Goal: Communication & Community: Participate in discussion

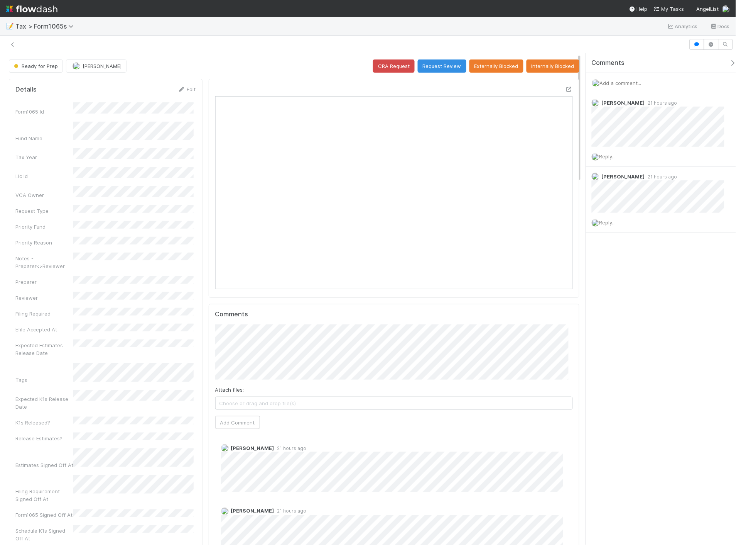
scroll to position [151, 348]
click at [607, 225] on span "Reply..." at bounding box center [608, 222] width 17 height 6
click at [661, 364] on div "Comments Add a comment... [PERSON_NAME] 21 hours ago Reply... [PERSON_NAME] 21 …" at bounding box center [664, 221] width 157 height 337
click at [629, 80] on span "Add a comment..." at bounding box center [621, 83] width 42 height 6
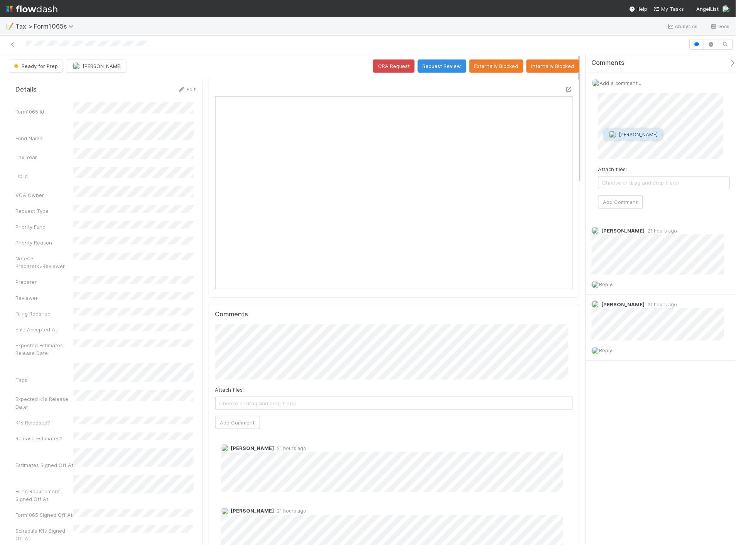
click at [630, 139] on button "[PERSON_NAME]" at bounding box center [634, 134] width 58 height 11
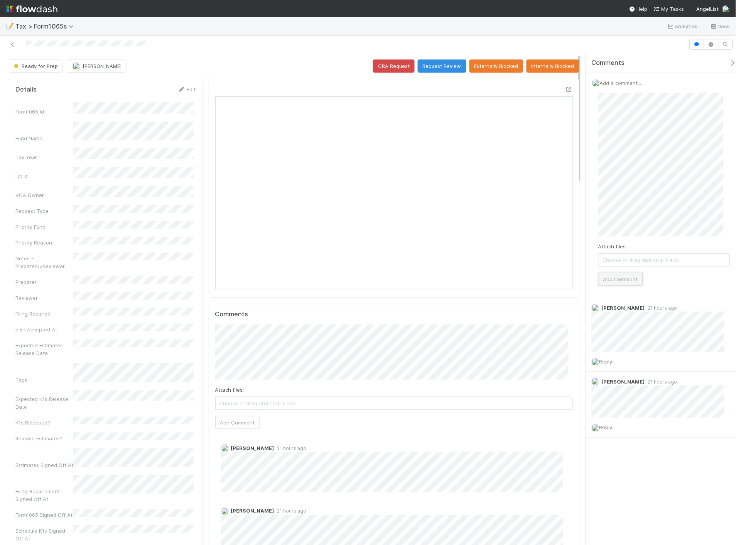
click at [627, 277] on button "Add Comment" at bounding box center [621, 279] width 45 height 13
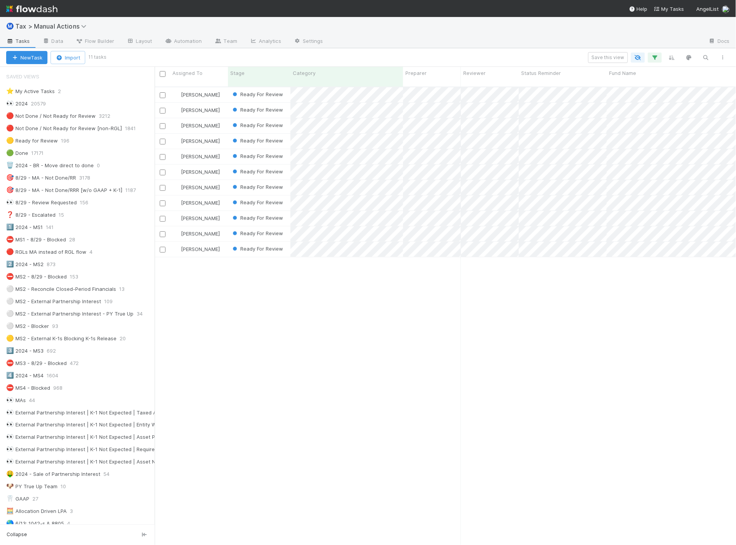
scroll to position [458, 576]
click at [593, 326] on div "Helen Vo Ready For Review 8/12/25, 12:47:03 AM 8/17/25, 11:03:48 PM 0 0 1 Aana …" at bounding box center [446, 319] width 582 height 464
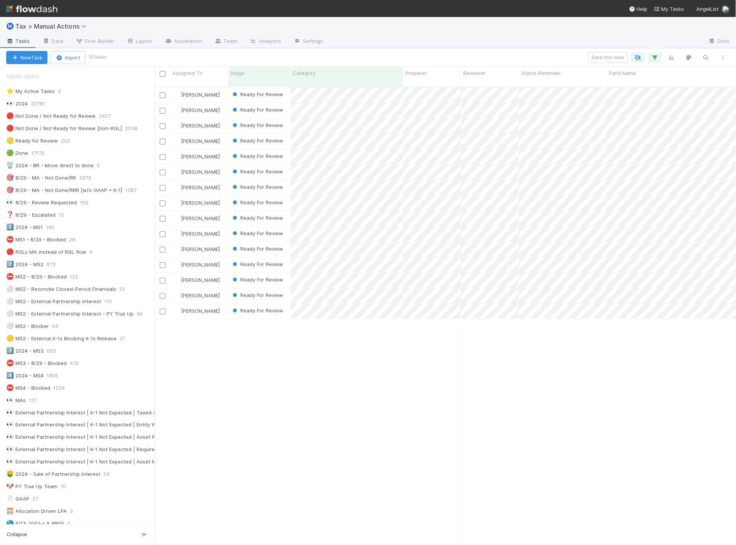
drag, startPoint x: 589, startPoint y: 423, endPoint x: 596, endPoint y: 423, distance: 7.0
click at [589, 423] on div "Sam Dragul Ready For Review 10/1/24, 12:34:18 AM 8/18/25, 8:02:32 AM 0 0 1 Sam …" at bounding box center [446, 319] width 582 height 464
